Goal: Find specific page/section: Find specific page/section

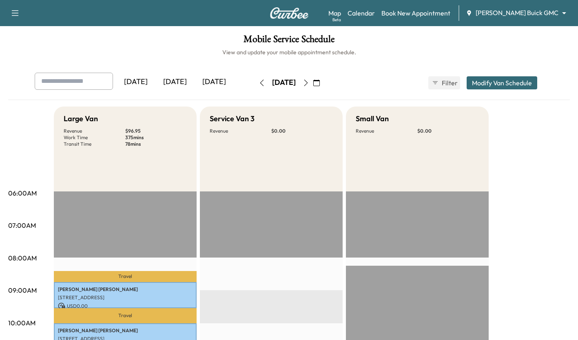
click at [179, 81] on div "[DATE]" at bounding box center [174, 82] width 39 height 19
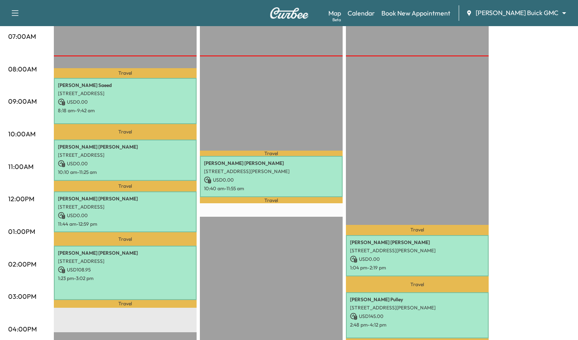
scroll to position [186, 0]
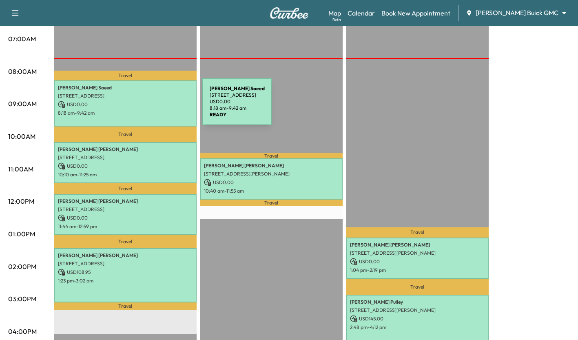
click at [141, 106] on p "USD 0.00" at bounding box center [125, 104] width 135 height 7
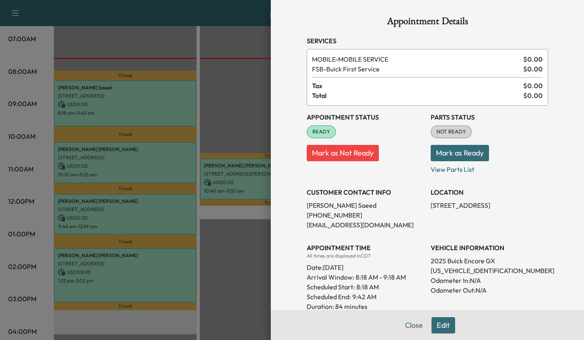
click at [227, 123] on div at bounding box center [292, 170] width 584 height 340
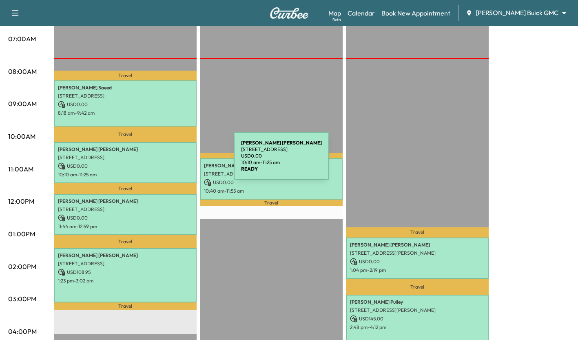
click at [173, 162] on p "USD 0.00" at bounding box center [125, 165] width 135 height 7
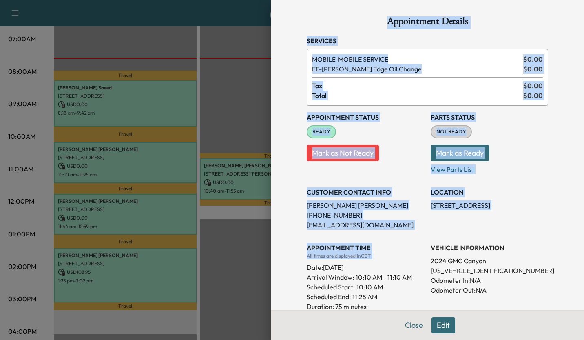
drag, startPoint x: 265, startPoint y: 266, endPoint x: 156, endPoint y: 213, distance: 120.9
click at [156, 213] on div "Appointment Details Services MOBILE - MOBILE SERVICE $ 0.00 EE - [PERSON_NAME] …" at bounding box center [292, 170] width 584 height 340
click at [156, 213] on div at bounding box center [292, 170] width 584 height 340
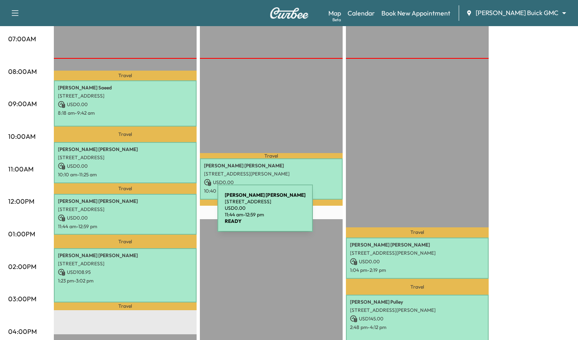
click at [156, 214] on p "USD 0.00" at bounding box center [125, 217] width 135 height 7
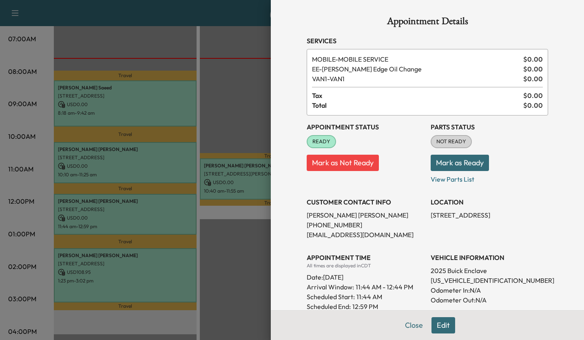
click at [234, 243] on div at bounding box center [292, 170] width 584 height 340
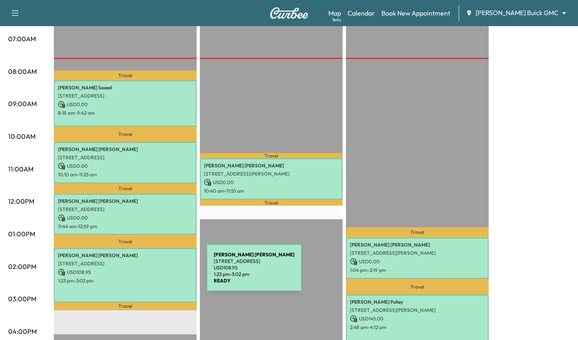
click at [145, 272] on p "USD 108.95" at bounding box center [125, 271] width 135 height 7
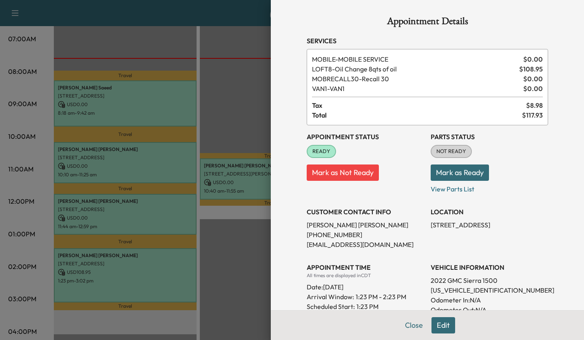
click at [233, 279] on div at bounding box center [292, 170] width 584 height 340
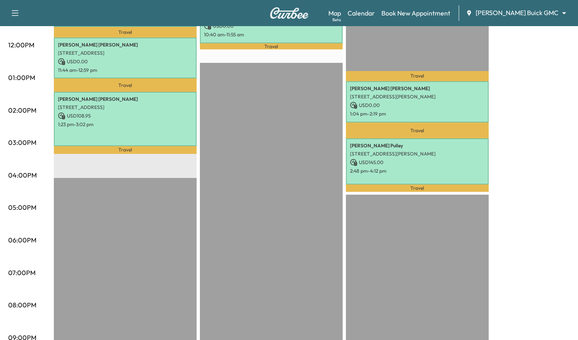
scroll to position [343, 0]
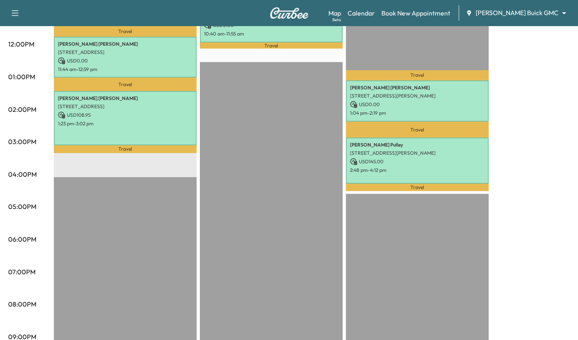
click at [233, 279] on div "Travel [PERSON_NAME] [STREET_ADDRESS][PERSON_NAME] USD 0.00 10:40 am - 11:55 am…" at bounding box center [271, 111] width 143 height 527
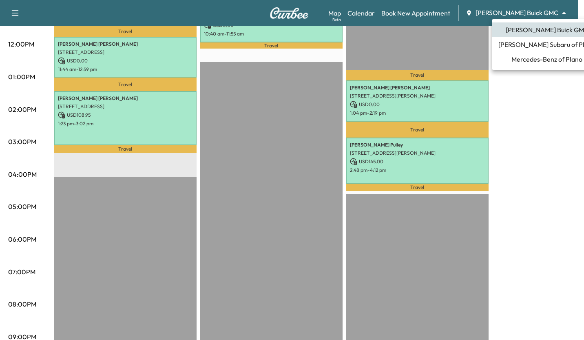
click at [529, 42] on span "[PERSON_NAME] Subaru of Plano" at bounding box center [546, 45] width 97 height 10
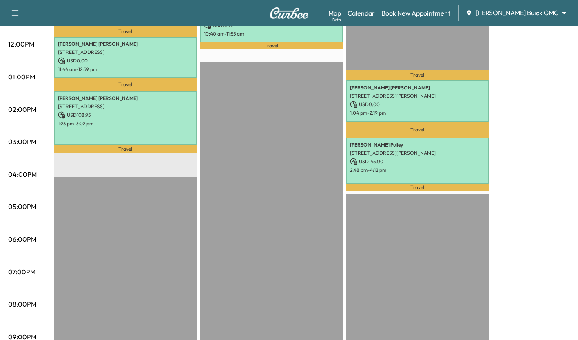
scroll to position [0, 0]
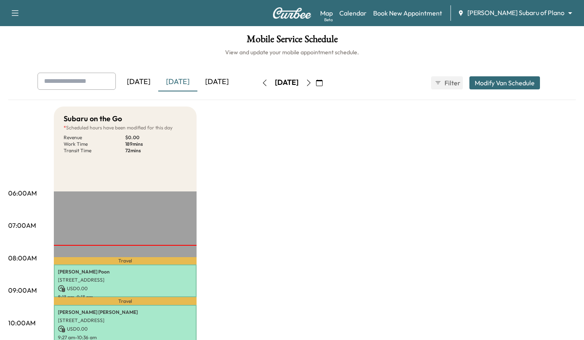
click at [543, 12] on body "Support Log Out Map Beta Calendar Book New Appointment [PERSON_NAME] Subaru of …" at bounding box center [292, 170] width 584 height 340
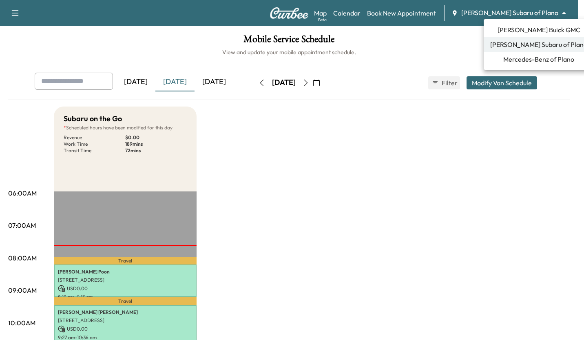
click at [511, 59] on span "Mercedes-Benz of Plano" at bounding box center [538, 59] width 71 height 10
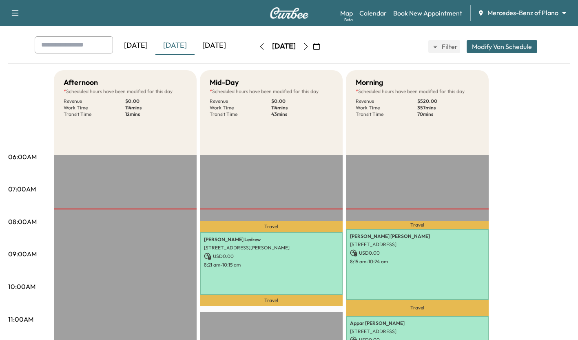
scroll to position [5, 0]
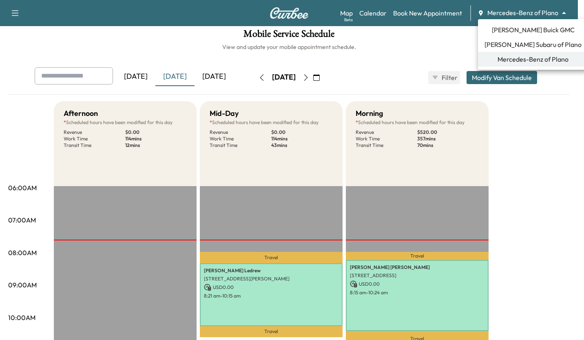
click at [543, 15] on body "Support Log Out Map Beta Calendar Book New Appointment Mercedes-Benz of Plano *…" at bounding box center [292, 165] width 584 height 340
click at [525, 31] on span "[PERSON_NAME] Buick GMC" at bounding box center [533, 30] width 83 height 10
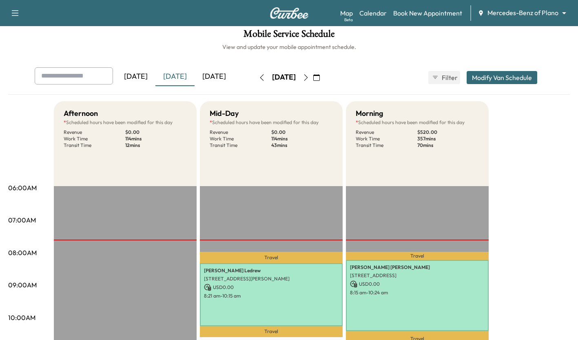
scroll to position [0, 0]
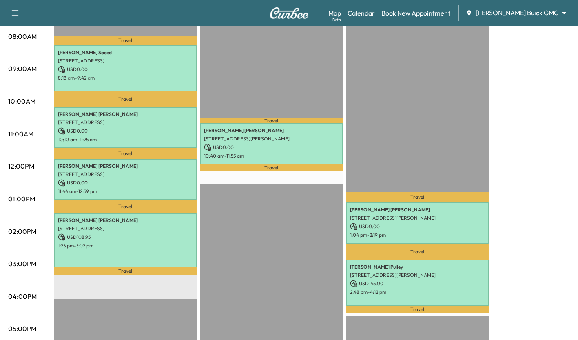
scroll to position [222, 0]
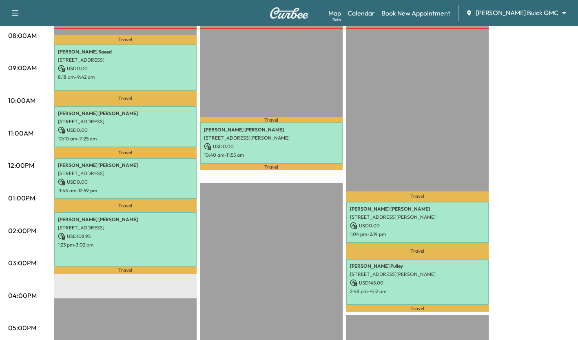
click at [251, 213] on div "Travel [PERSON_NAME] [STREET_ADDRESS][PERSON_NAME] USD 0.00 10:40 am - 11:55 am…" at bounding box center [271, 232] width 143 height 527
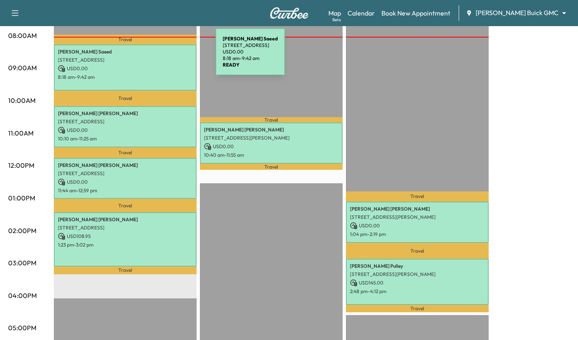
click at [154, 57] on p "[STREET_ADDRESS]" at bounding box center [125, 60] width 135 height 7
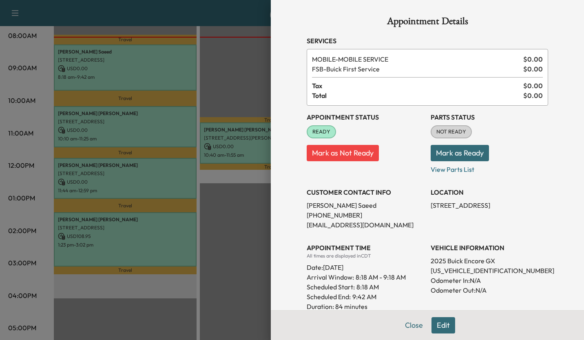
click at [154, 57] on div at bounding box center [292, 170] width 584 height 340
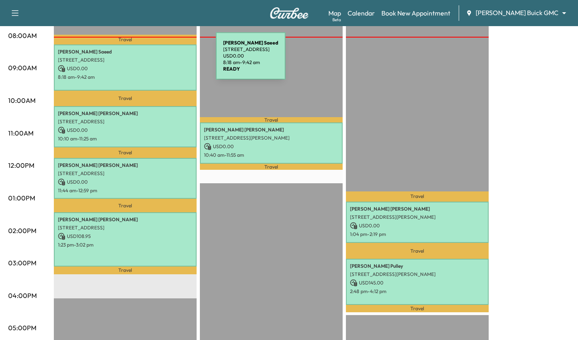
click at [155, 61] on p "[STREET_ADDRESS]" at bounding box center [125, 60] width 135 height 7
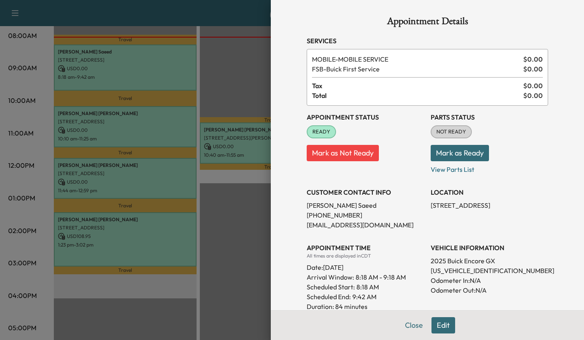
click at [231, 78] on div at bounding box center [292, 170] width 584 height 340
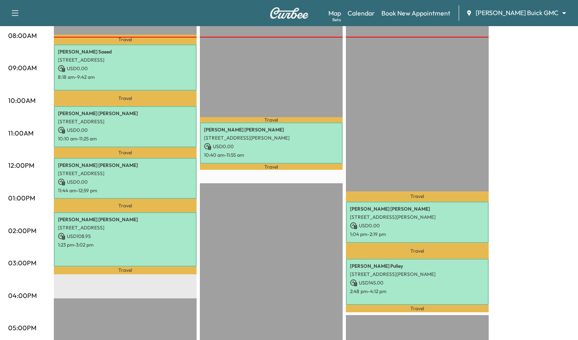
click at [173, 70] on p "USD 0.00" at bounding box center [125, 68] width 135 height 7
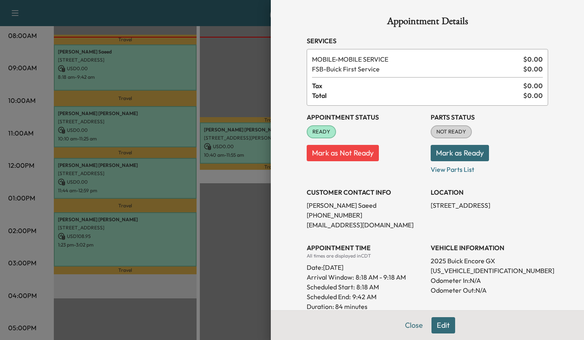
click at [237, 232] on div at bounding box center [292, 170] width 584 height 340
